Goal: Register for event/course

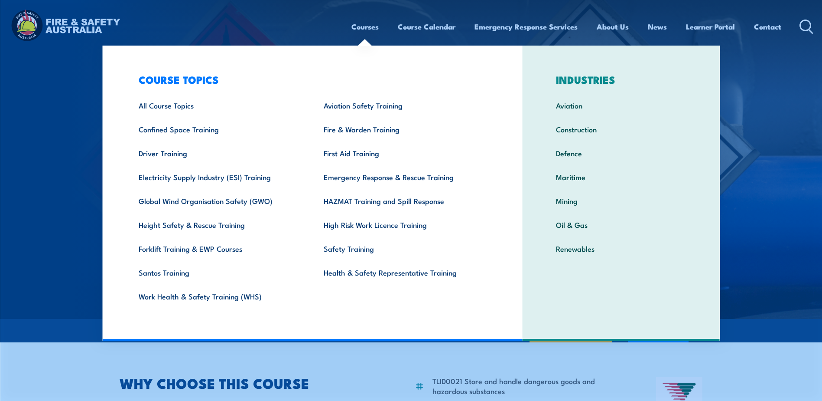
click at [359, 26] on link "Courses" at bounding box center [365, 26] width 27 height 23
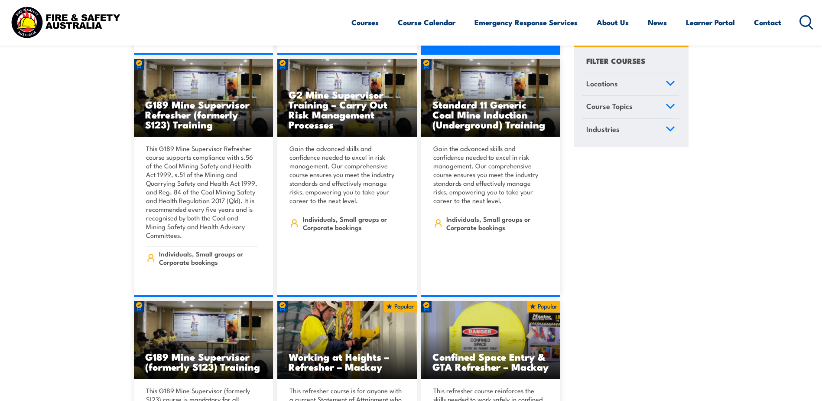
scroll to position [780, 0]
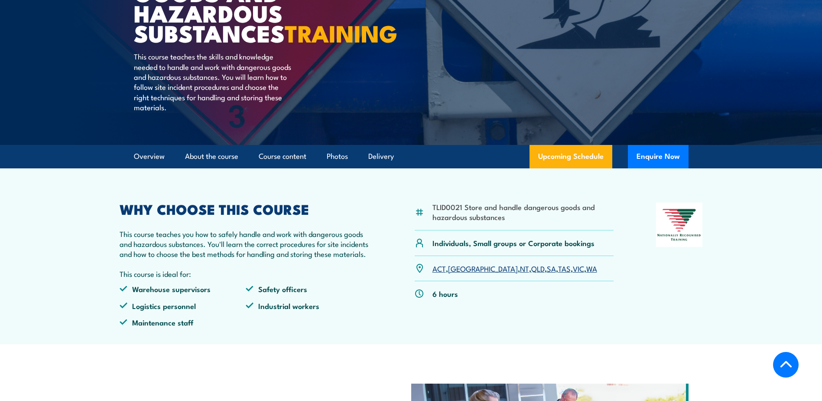
scroll to position [217, 0]
